Goal: Transaction & Acquisition: Download file/media

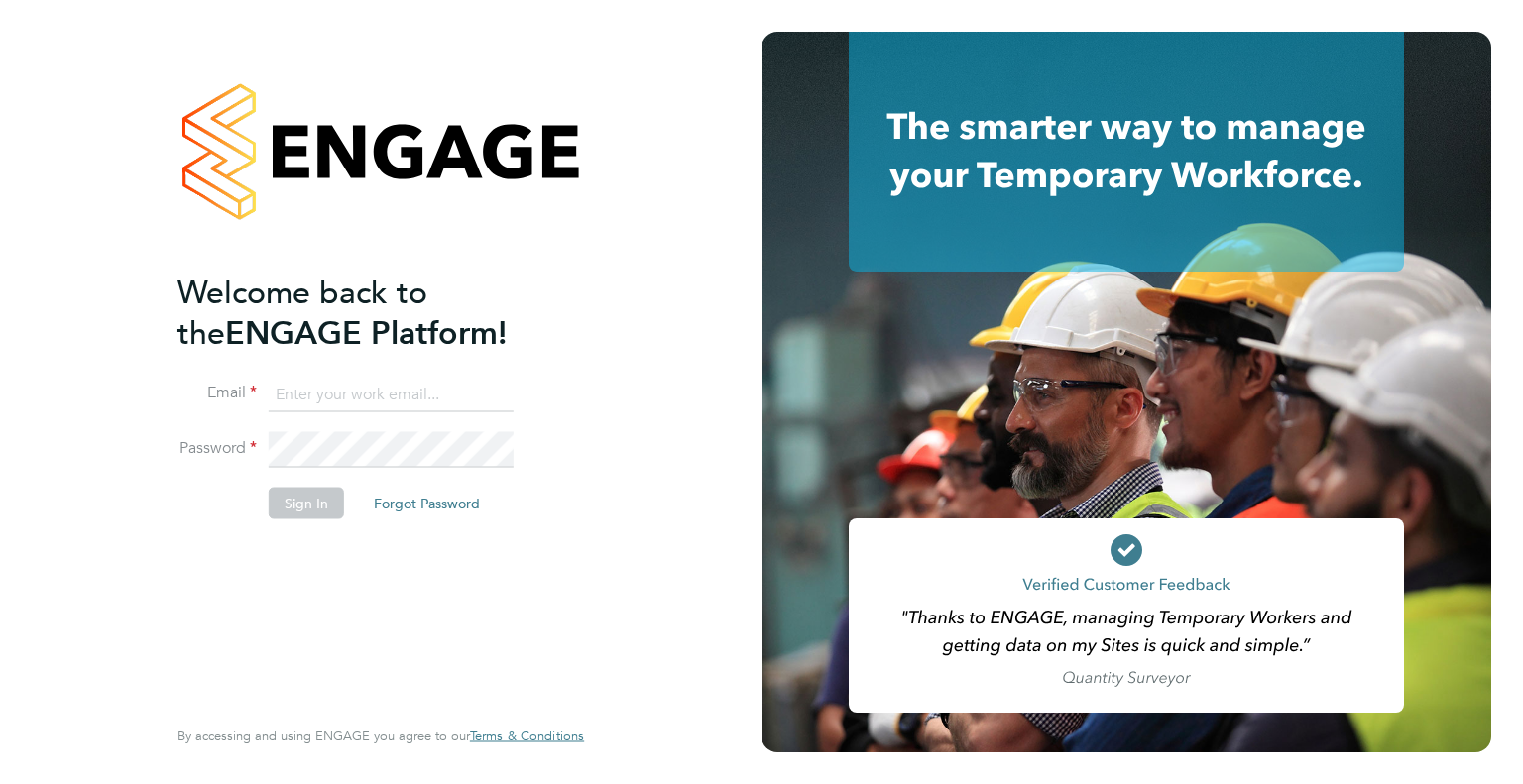
type input "[EMAIL_ADDRESS][DOMAIN_NAME]"
click at [301, 505] on button "Sign In" at bounding box center [306, 503] width 76 height 32
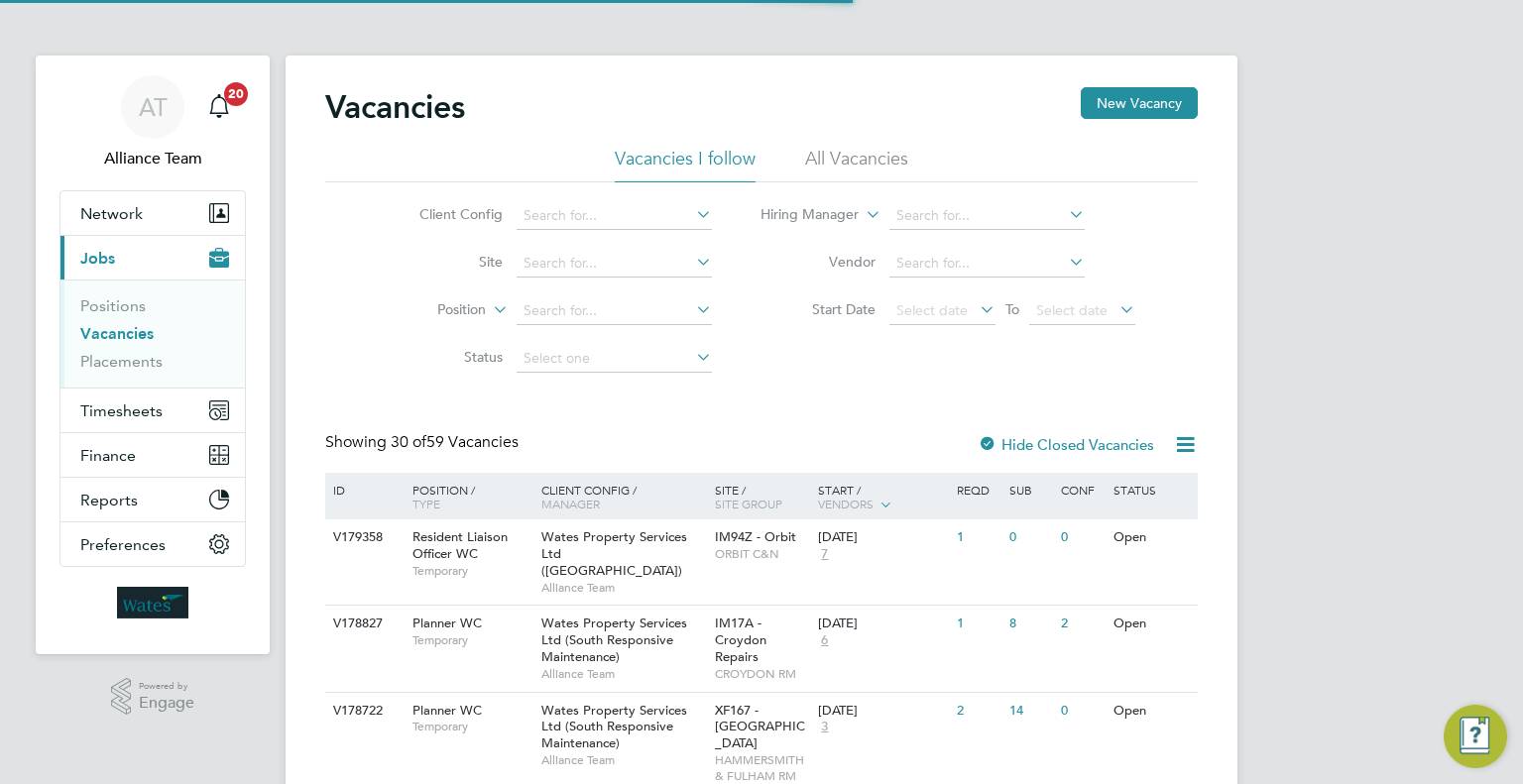
click at [1186, 443] on icon at bounding box center [1185, 444] width 25 height 25
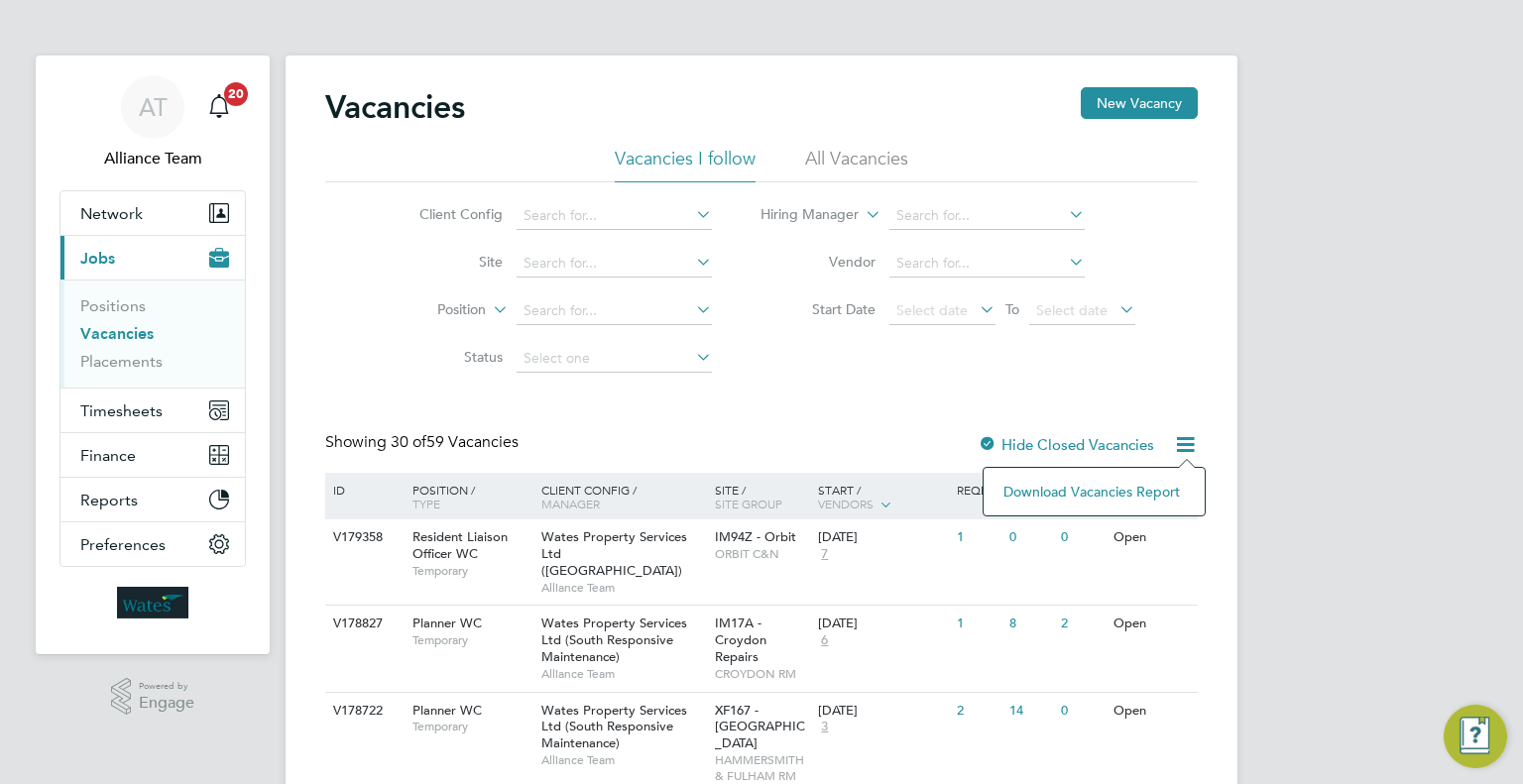
click at [1096, 496] on li "Download Vacancies Report" at bounding box center [1094, 492] width 201 height 28
